Goal: Navigation & Orientation: Go to known website

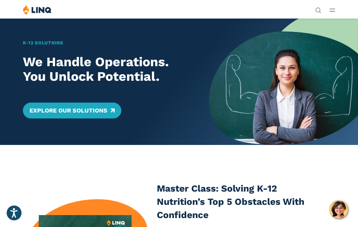
click at [37, 11] on img at bounding box center [37, 10] width 29 height 10
click at [33, 10] on img at bounding box center [37, 10] width 29 height 10
